Goal: Transaction & Acquisition: Purchase product/service

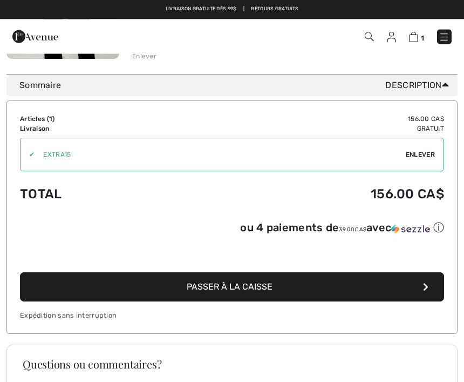
scroll to position [270, 0]
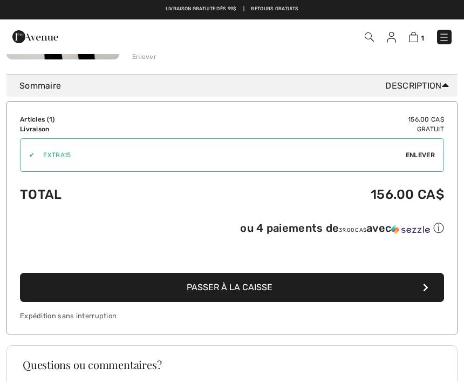
click at [420, 154] on span "Enlever" at bounding box center [420, 155] width 29 height 10
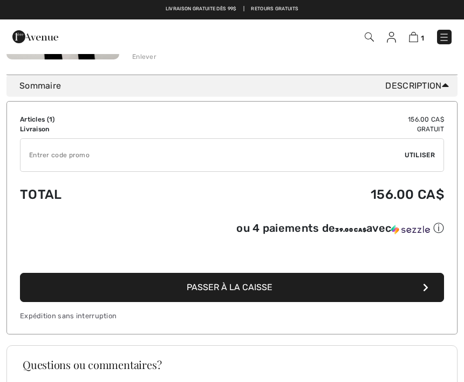
click at [418, 154] on span "Utiliser" at bounding box center [420, 155] width 30 height 10
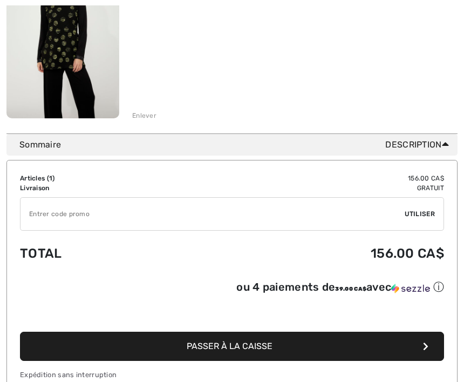
scroll to position [211, 0]
click at [212, 213] on input "TEXT" at bounding box center [213, 214] width 385 height 32
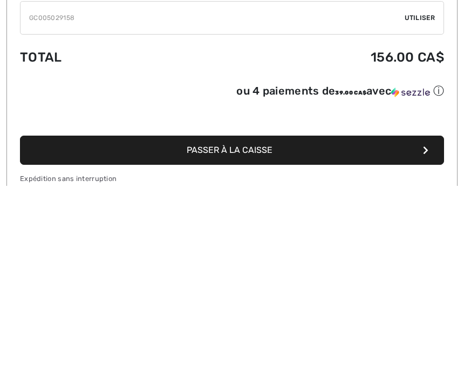
type input "GC005029158"
click at [421, 210] on span "Utiliser" at bounding box center [420, 215] width 30 height 10
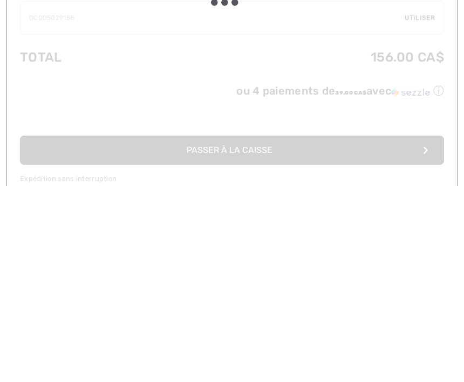
scroll to position [407, 0]
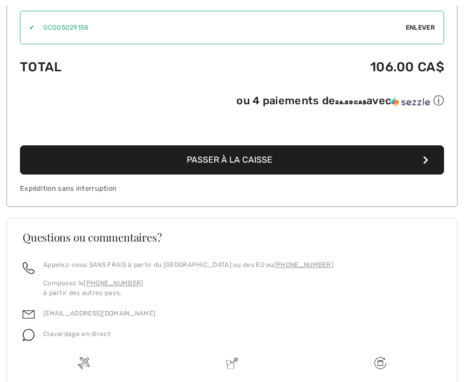
click at [286, 166] on button "Passer à la caisse" at bounding box center [232, 159] width 425 height 29
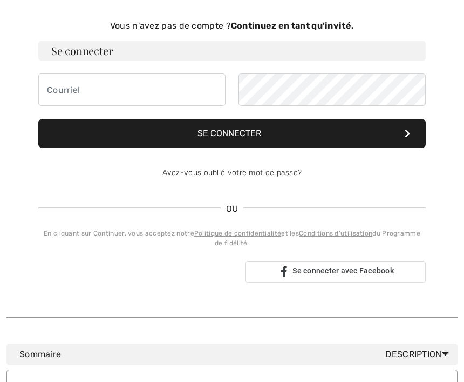
click at [219, 137] on button "Se connecter" at bounding box center [232, 133] width 388 height 29
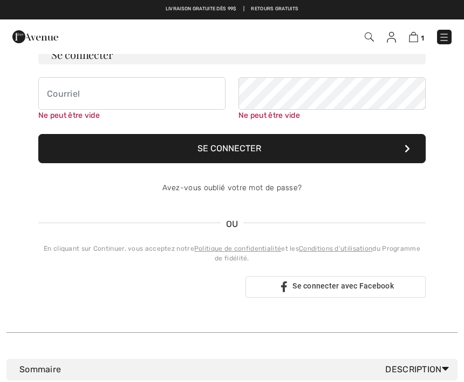
scroll to position [111, 0]
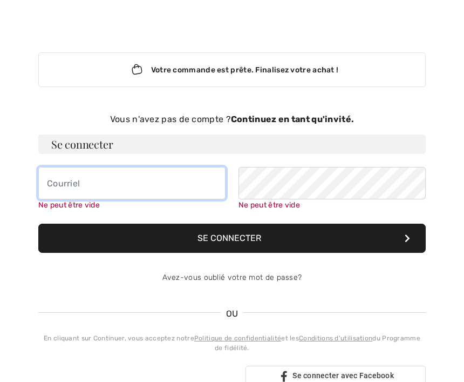
click at [97, 182] on input "email" at bounding box center [131, 183] width 187 height 32
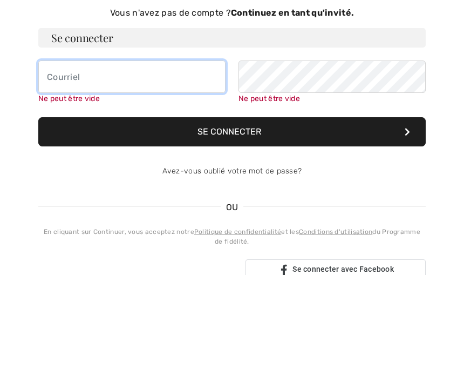
type input "ricardfran@hotmail.com"
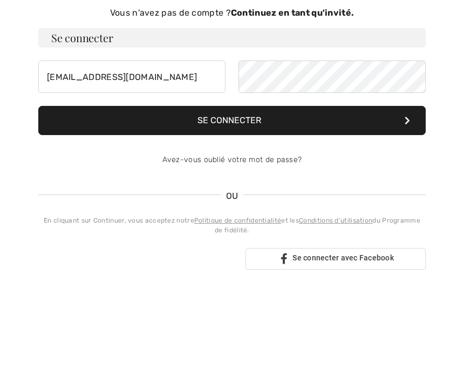
scroll to position [129, 0]
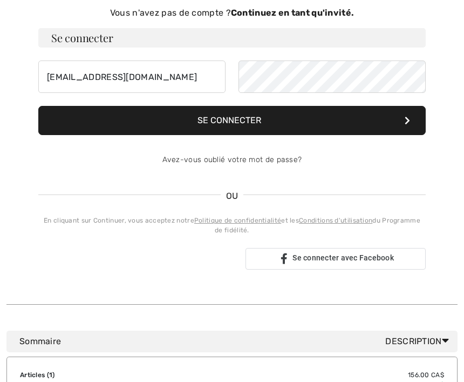
click at [232, 116] on button "Se connecter" at bounding box center [232, 120] width 388 height 29
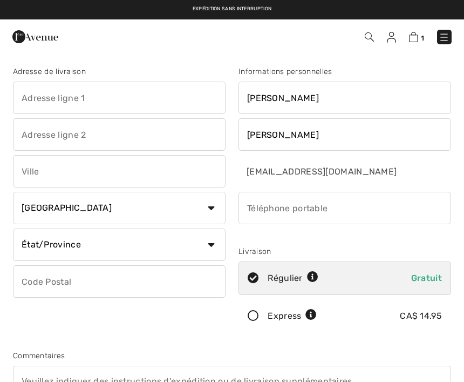
click at [84, 177] on input "text" at bounding box center [119, 171] width 213 height 32
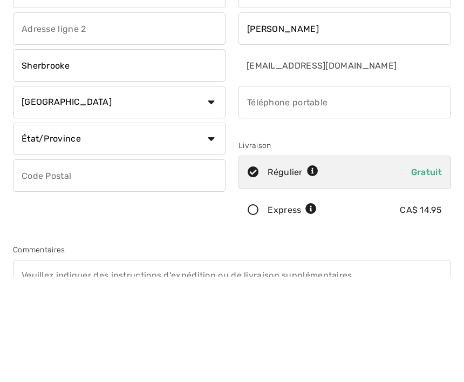
click at [201, 228] on select "État/Province Alberta Colombie-Britannique Ile-du-Prince-Edward Manitoba Nouvea…" at bounding box center [119, 244] width 213 height 32
type input "Sherbrooke"
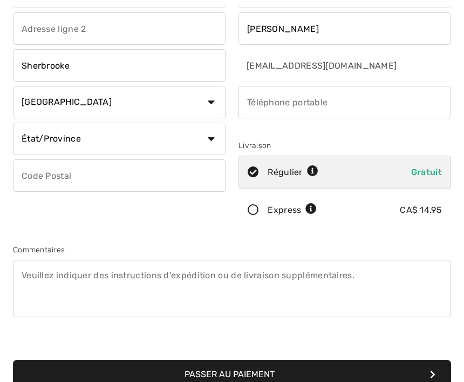
select select "QC"
click at [63, 174] on input "text" at bounding box center [119, 175] width 213 height 32
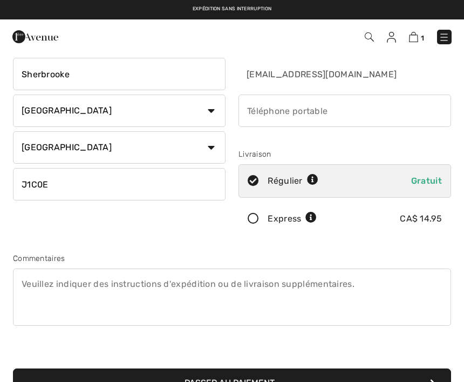
scroll to position [97, 0]
click at [269, 107] on input "phone" at bounding box center [345, 111] width 213 height 32
type input "J1C0E"
type input "8199195981"
click at [254, 381] on button "Passer au paiement" at bounding box center [232, 382] width 439 height 29
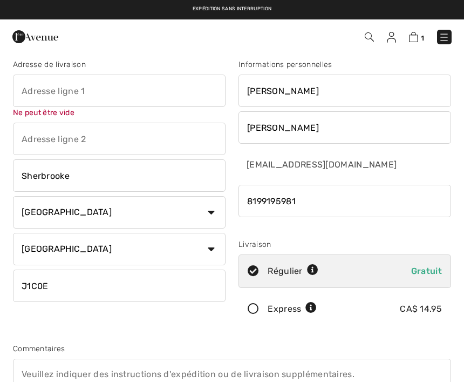
scroll to position [4, 0]
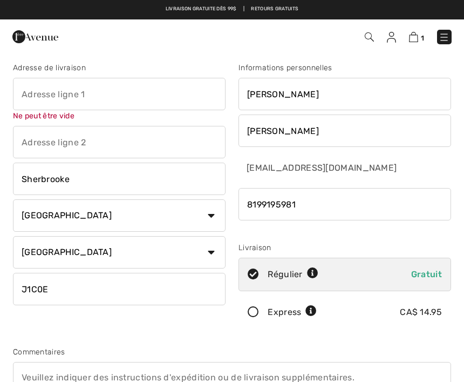
click at [45, 90] on input "text" at bounding box center [119, 94] width 213 height 32
type input "4"
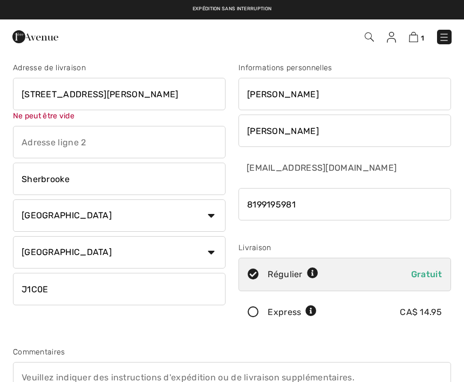
type input "512 rue Arthur-Dupuis"
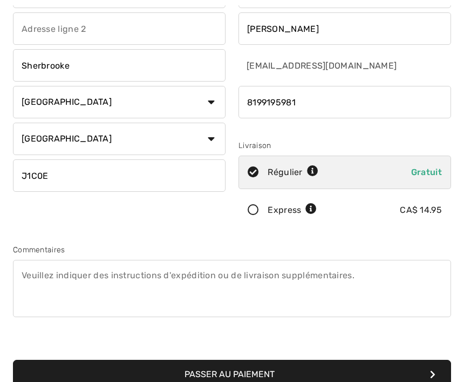
scroll to position [123, 0]
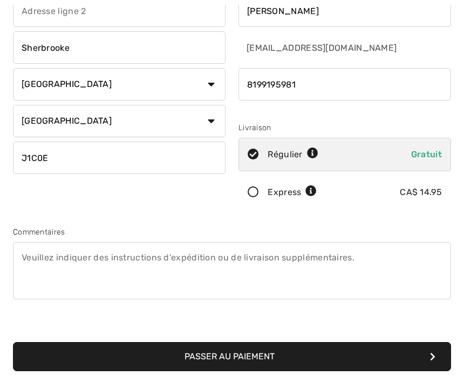
click at [256, 356] on button "Passer au paiement" at bounding box center [232, 356] width 439 height 29
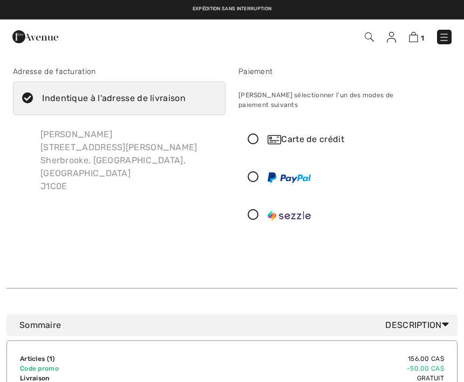
click at [260, 134] on icon at bounding box center [253, 139] width 29 height 11
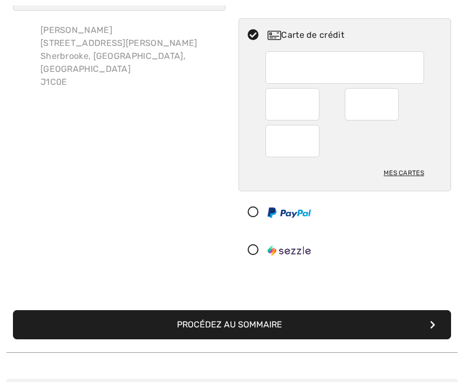
scroll to position [104, 0]
click at [290, 315] on button "Procédez au sommaire" at bounding box center [232, 325] width 439 height 29
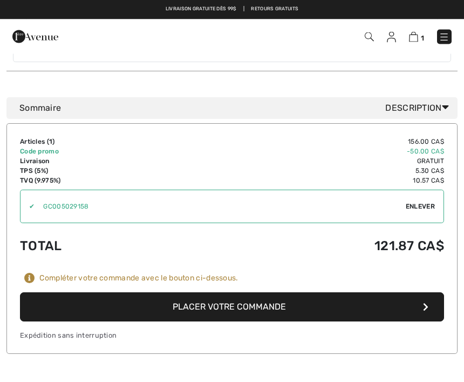
scroll to position [522, 0]
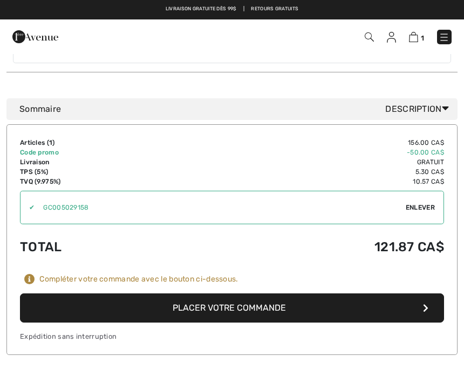
click at [283, 293] on button "Placer votre commande" at bounding box center [232, 307] width 425 height 29
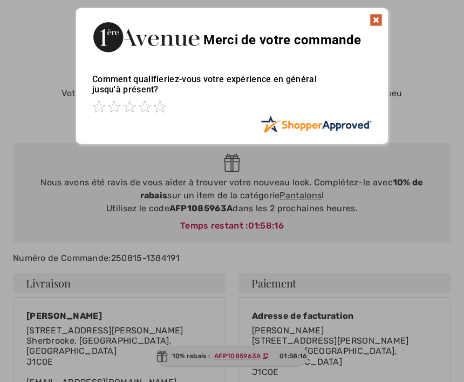
click at [381, 22] on img at bounding box center [376, 20] width 13 height 13
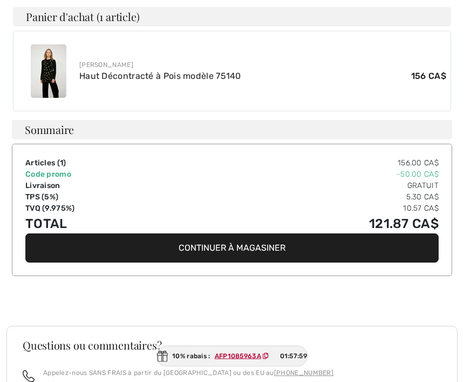
scroll to position [449, 0]
click at [278, 233] on button "Continuer à magasiner" at bounding box center [232, 247] width 414 height 29
click at [286, 233] on button "Continuer à magasiner" at bounding box center [232, 247] width 414 height 29
